Goal: Task Accomplishment & Management: Manage account settings

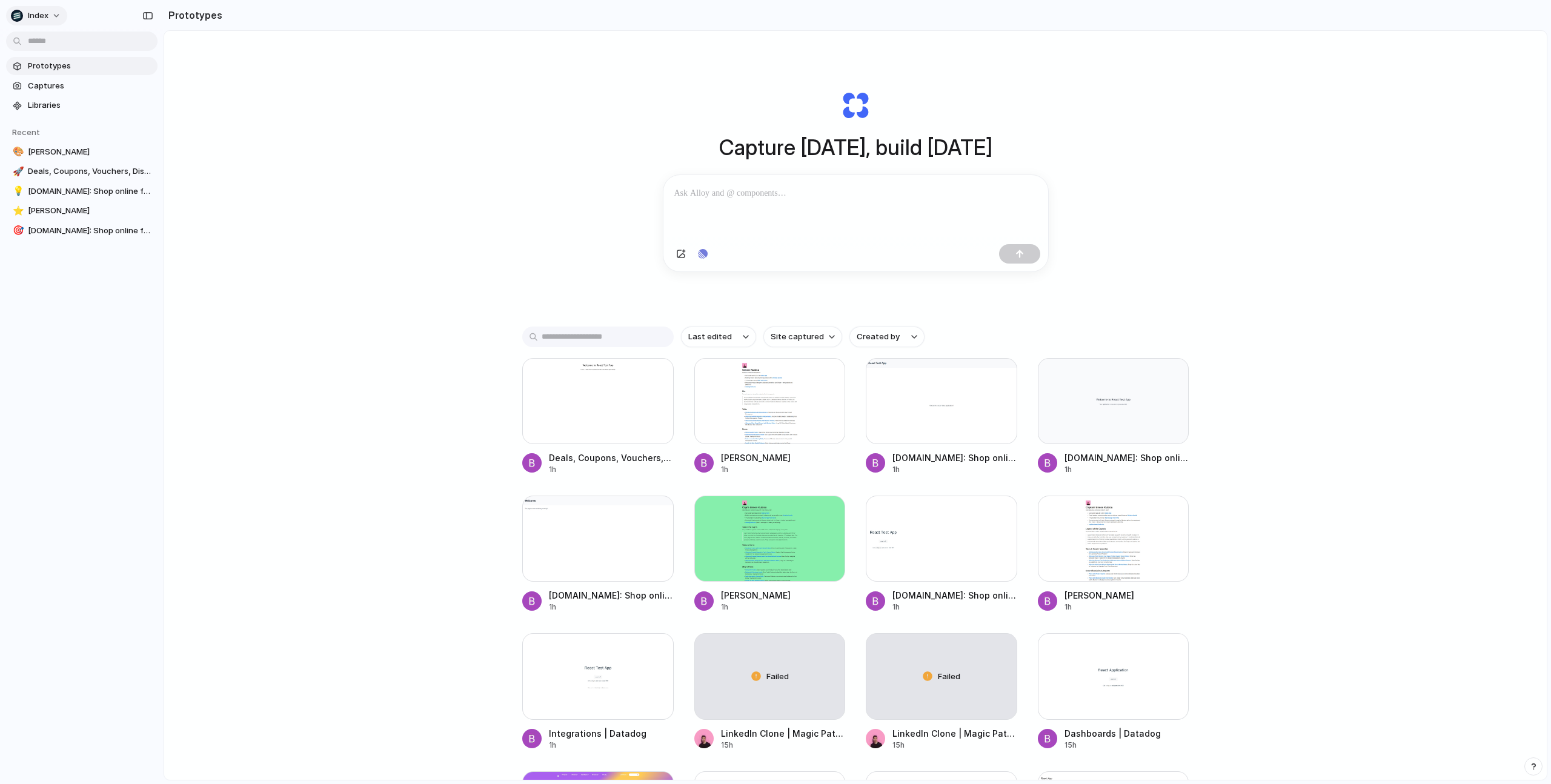
click at [45, 22] on button "Index" at bounding box center [36, 16] width 62 height 19
click at [397, 369] on div "Settings Invite members Change theme Sign out" at bounding box center [776, 392] width 1551 height 784
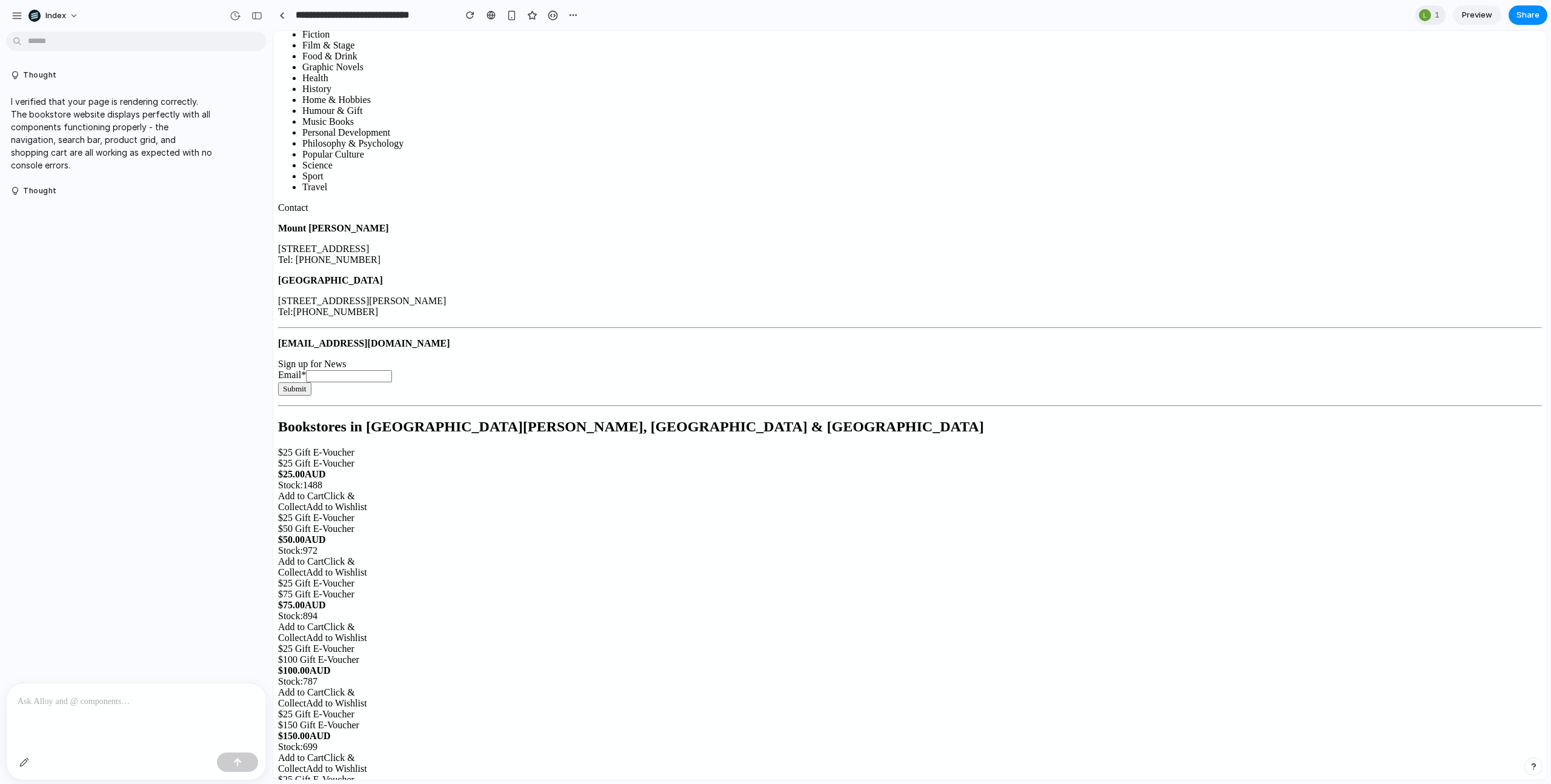
scroll to position [1222, 0]
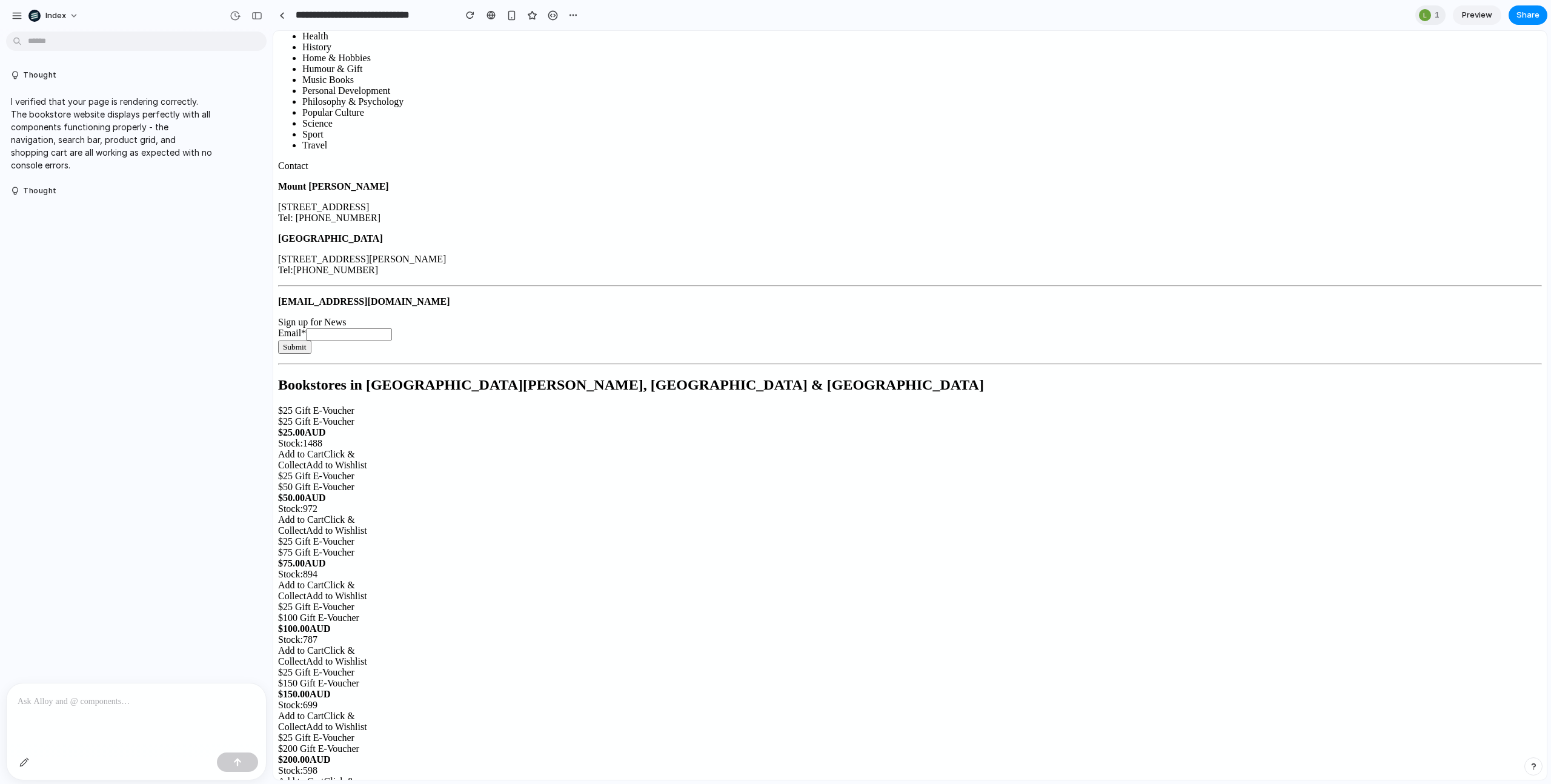
click at [154, 713] on div at bounding box center [136, 715] width 259 height 64
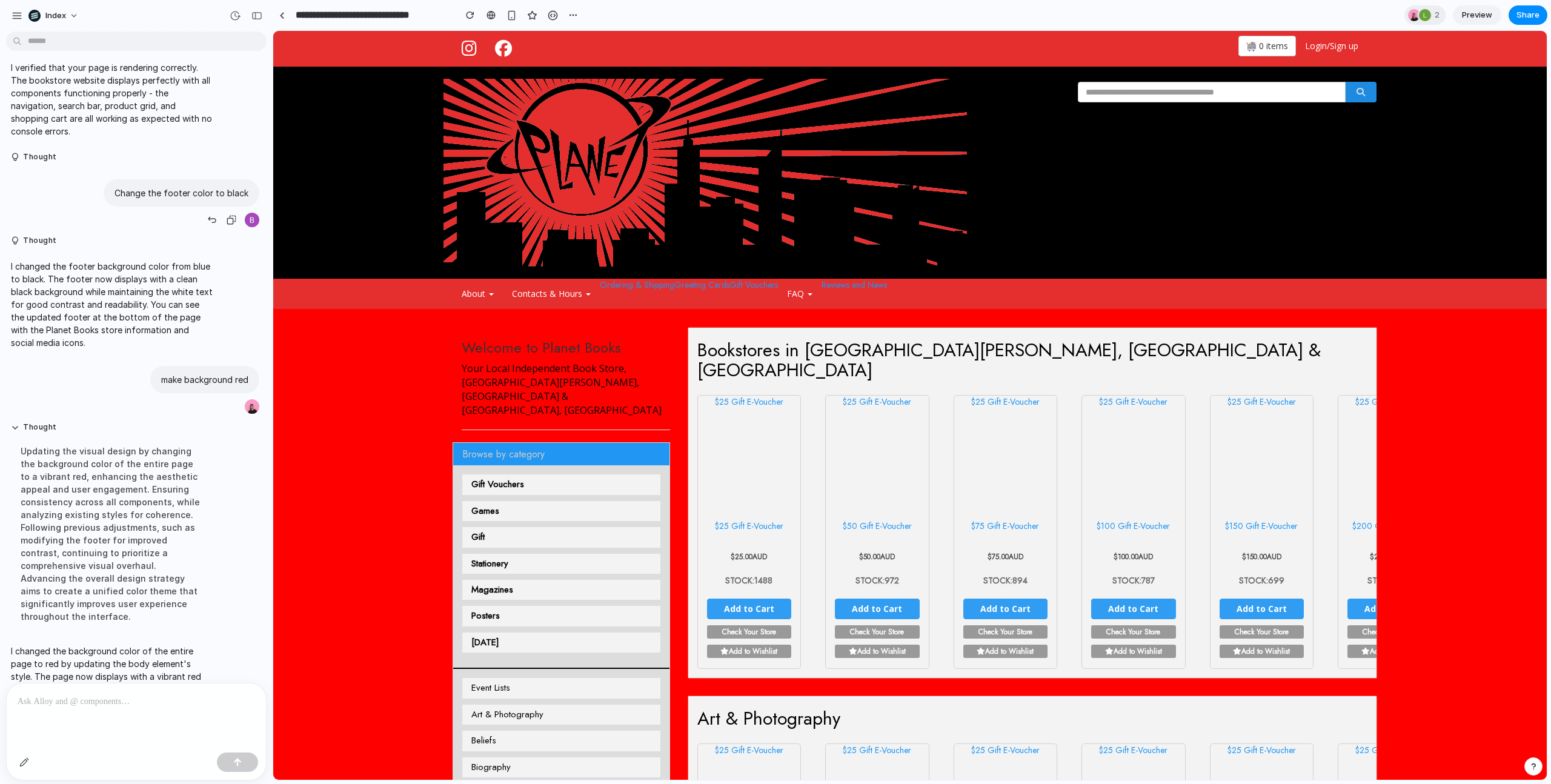
scroll to position [0, 0]
click at [775, 14] on div at bounding box center [1425, 15] width 12 height 12
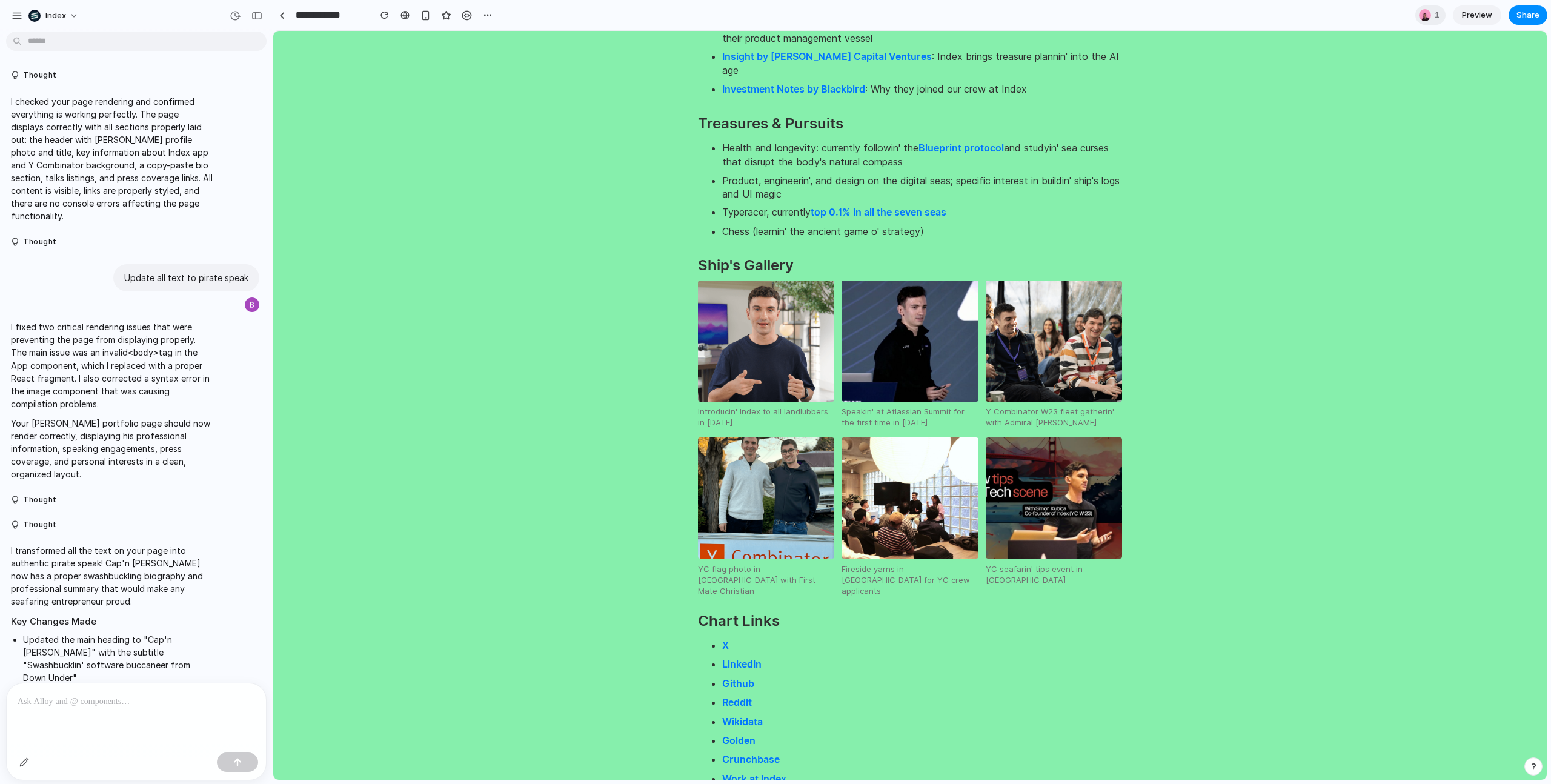
scroll to position [541, 0]
